Goal: Task Accomplishment & Management: Manage account settings

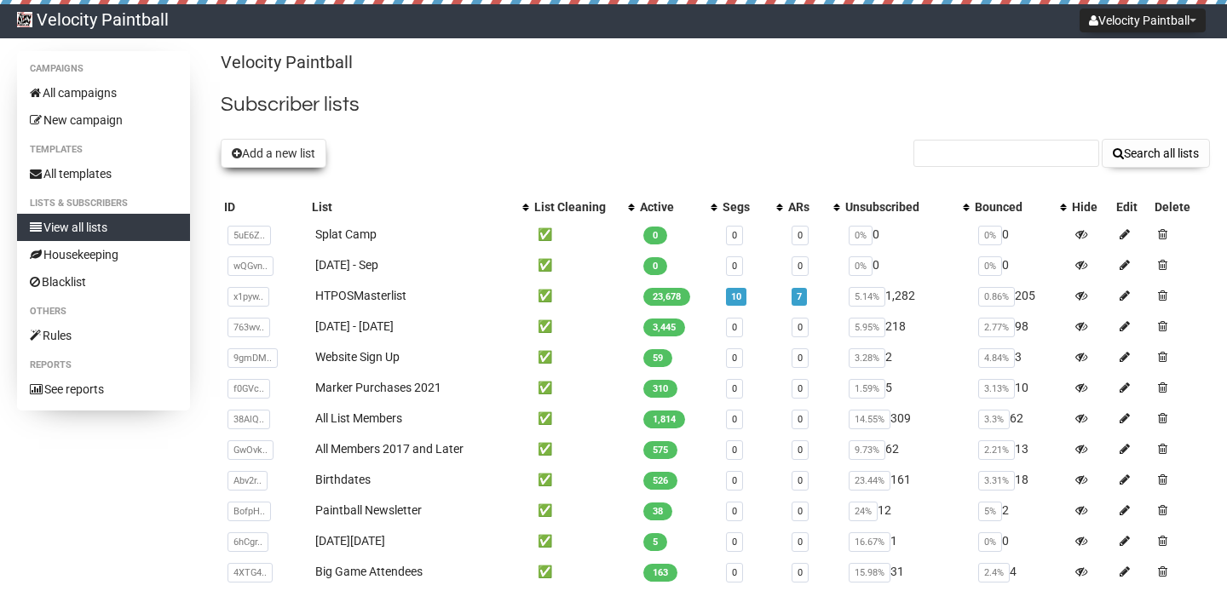
click at [309, 153] on button "Add a new list" at bounding box center [274, 153] width 106 height 29
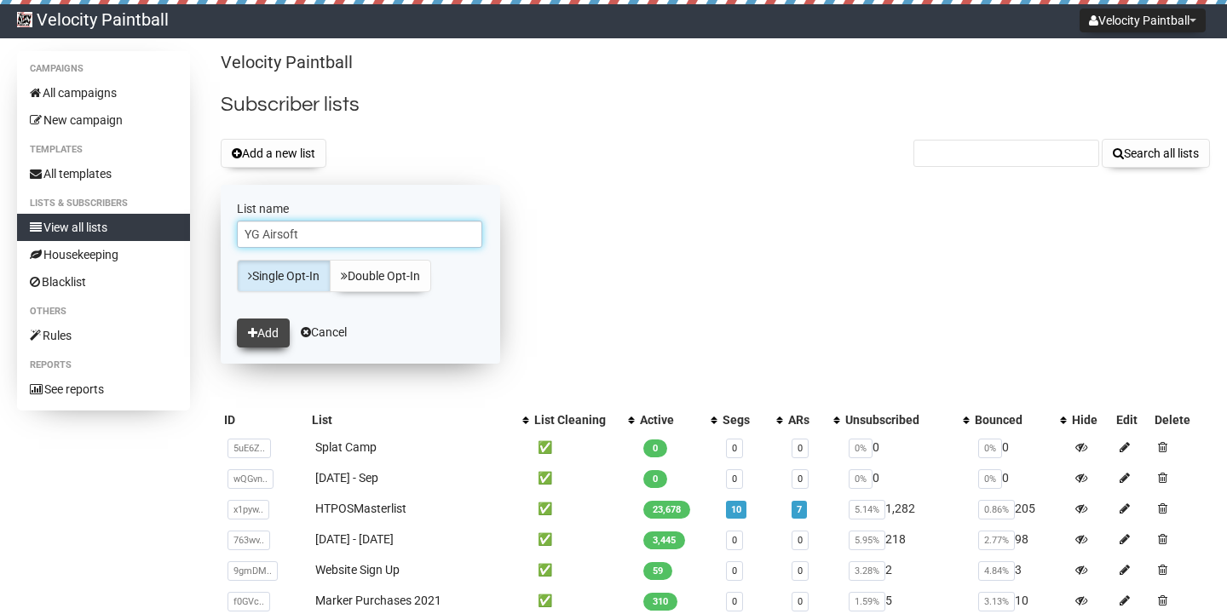
type input "YG Airsoft"
click at [252, 331] on icon "submit" at bounding box center [252, 333] width 9 height 12
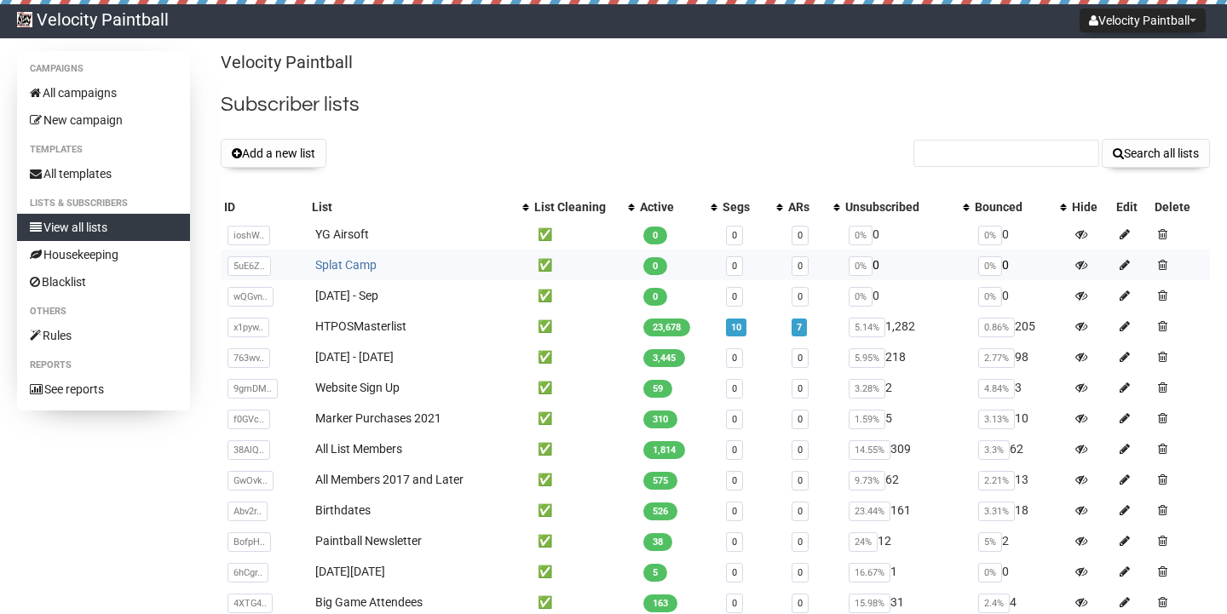
click at [357, 268] on link "Splat Camp" at bounding box center [345, 265] width 61 height 14
click at [357, 293] on link "[DATE] - Sep" at bounding box center [346, 296] width 63 height 14
click at [354, 327] on link "HTPOSMasterlist" at bounding box center [360, 326] width 91 height 14
